Goal: Information Seeking & Learning: Stay updated

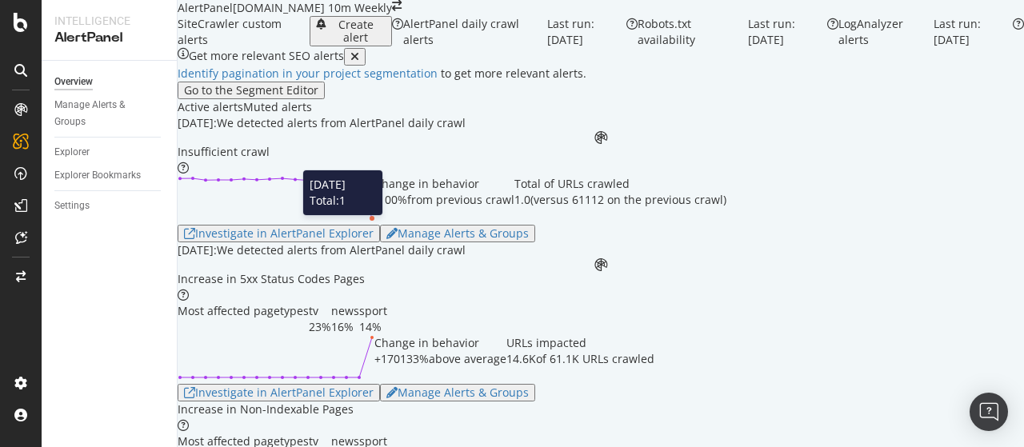
scroll to position [80, 0]
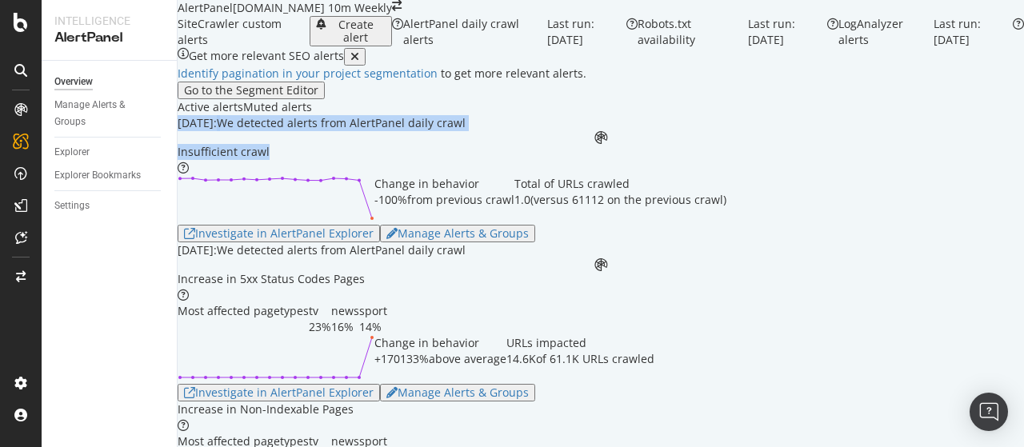
drag, startPoint x: 222, startPoint y: 194, endPoint x: 256, endPoint y: 282, distance: 93.8
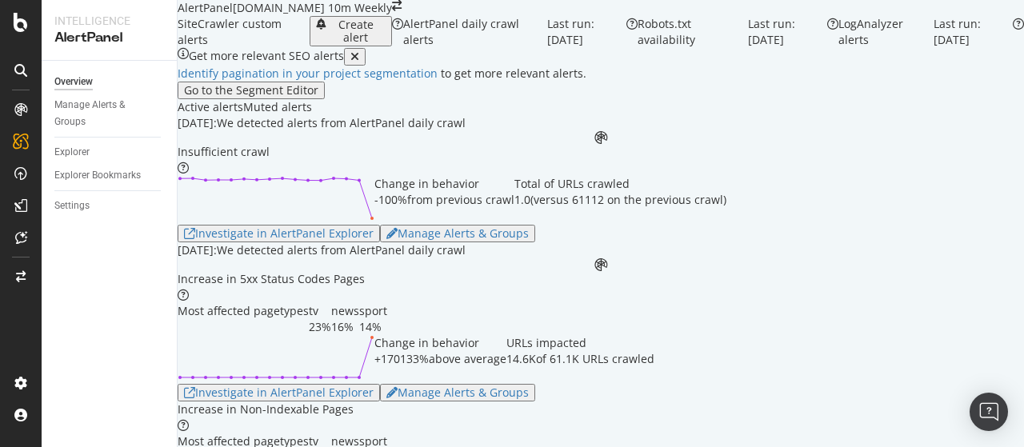
click at [849, 243] on div "Insufficient crawl Change in behavior -100% from previous crawl Total of URLs c…" at bounding box center [601, 193] width 847 height 98
click at [217, 131] on div "September 24th 2025:" at bounding box center [197, 123] width 39 height 16
